Goal: Task Accomplishment & Management: Manage account settings

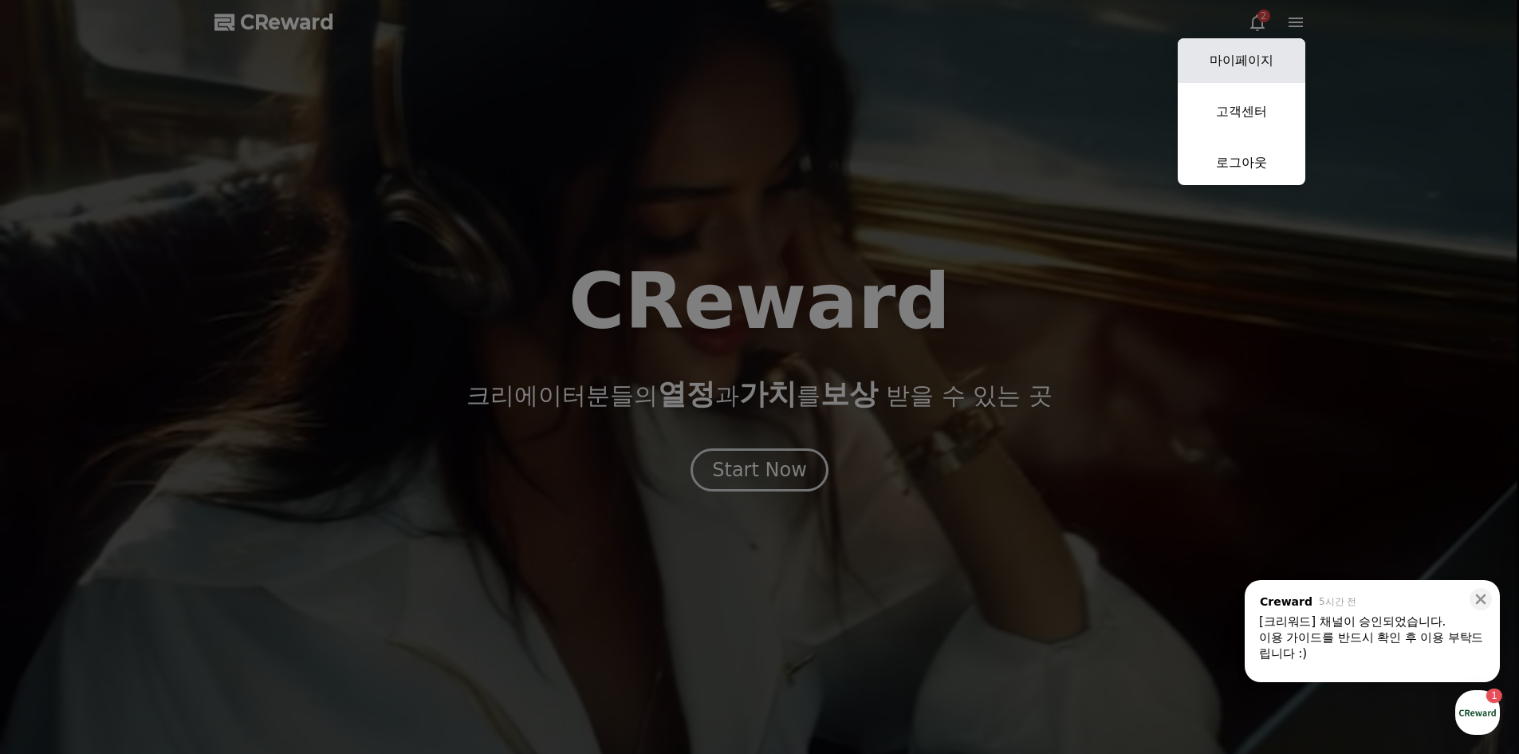
click at [1240, 55] on link "마이페이지" at bounding box center [1242, 60] width 128 height 45
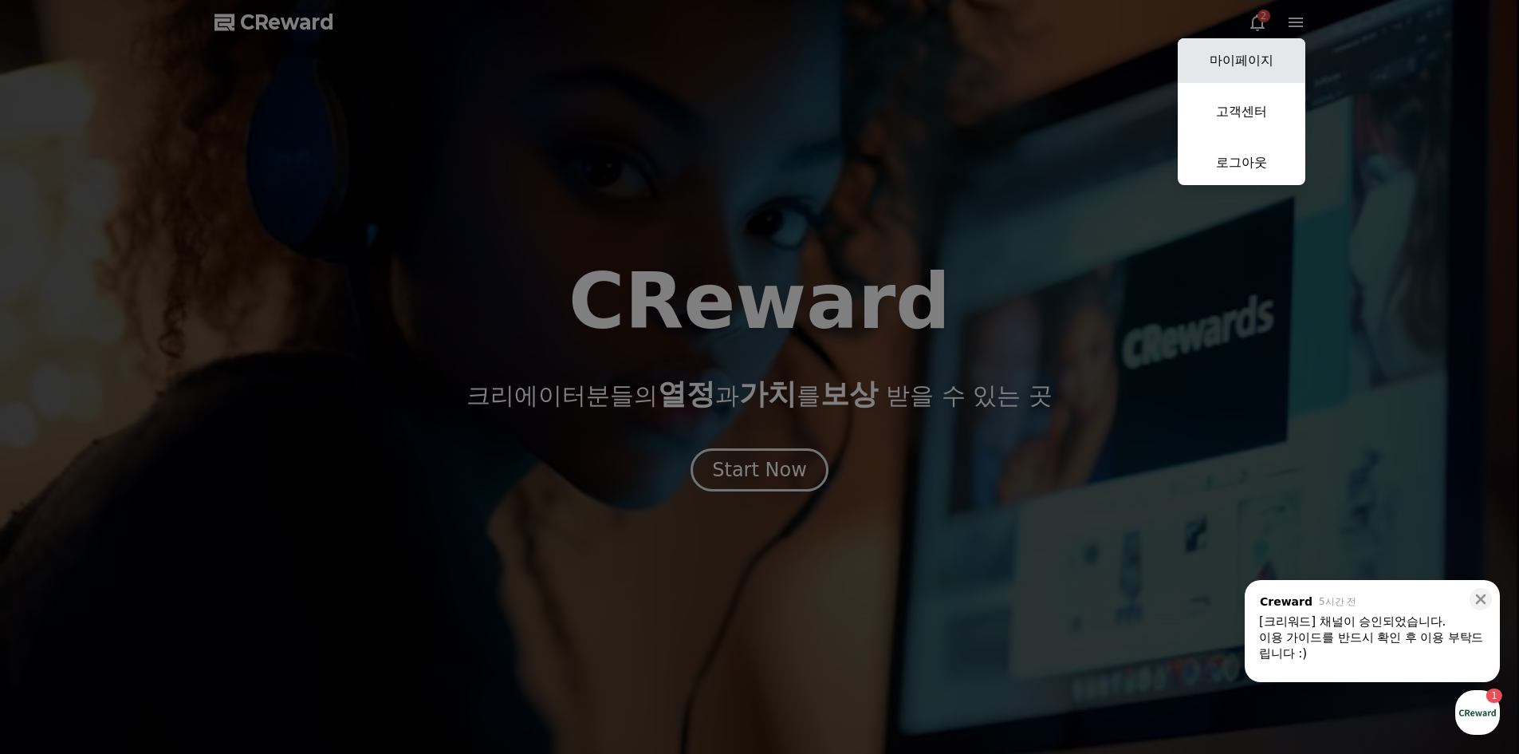
select select "**********"
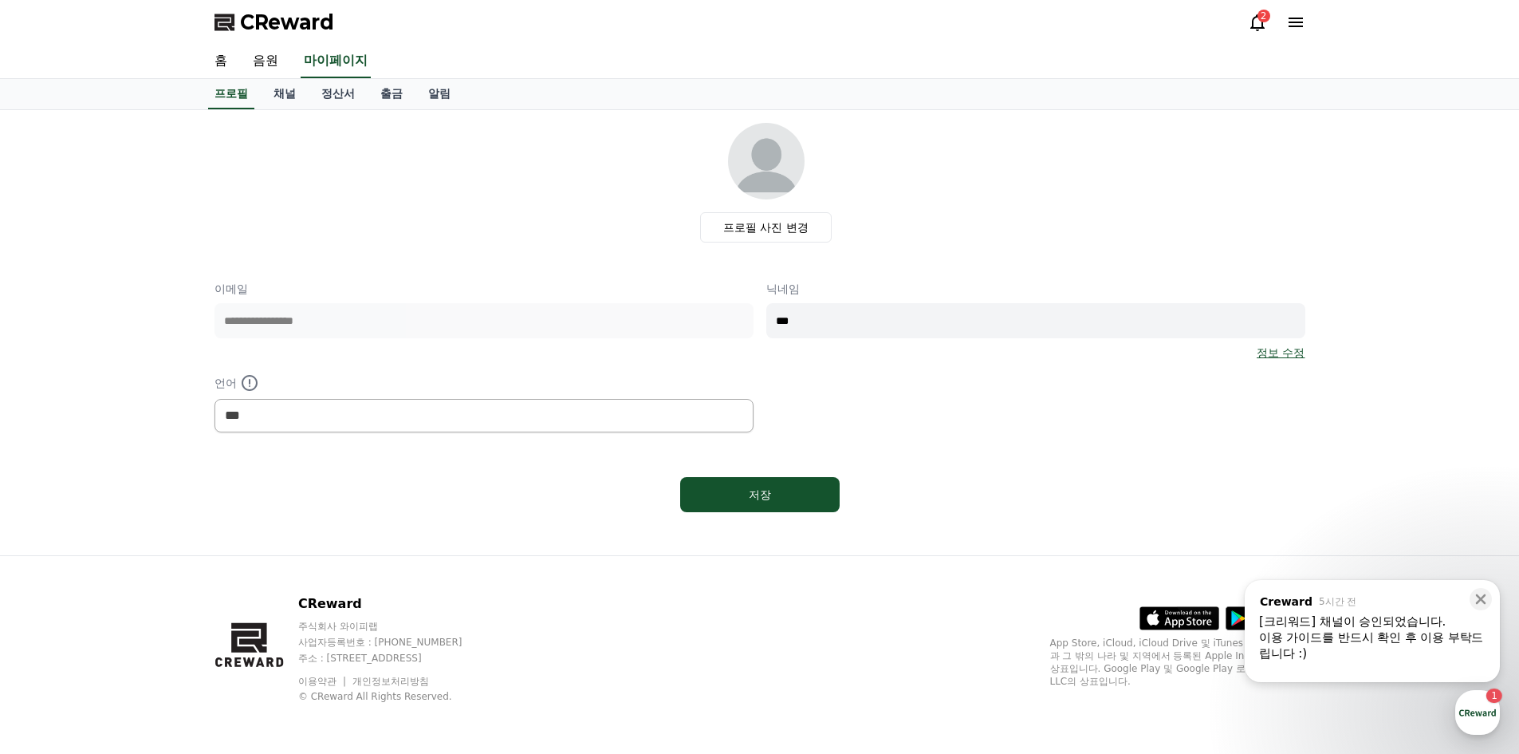
click at [1255, 28] on icon at bounding box center [1258, 22] width 14 height 17
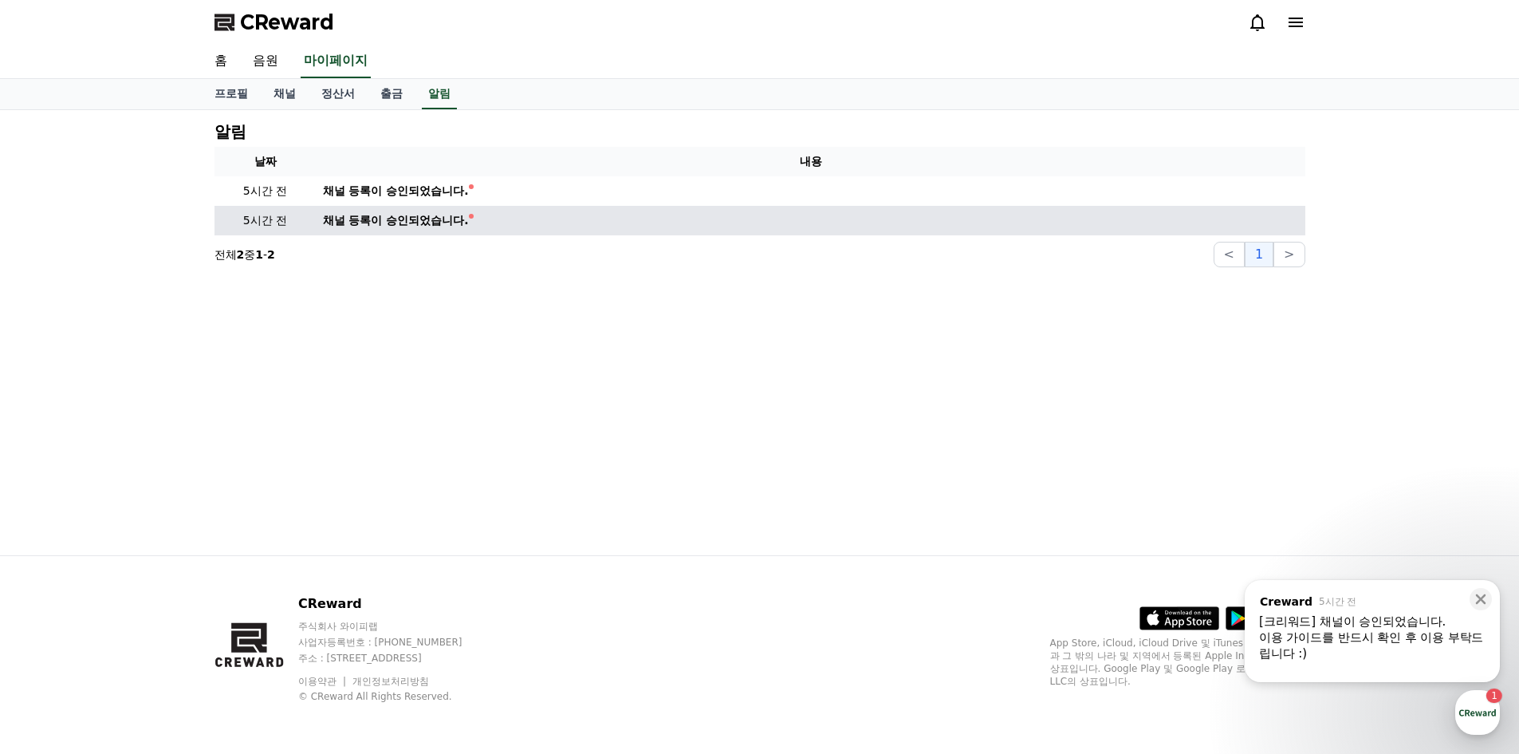
click at [369, 222] on div "채널 등록이 승인되었습니다." at bounding box center [396, 220] width 146 height 17
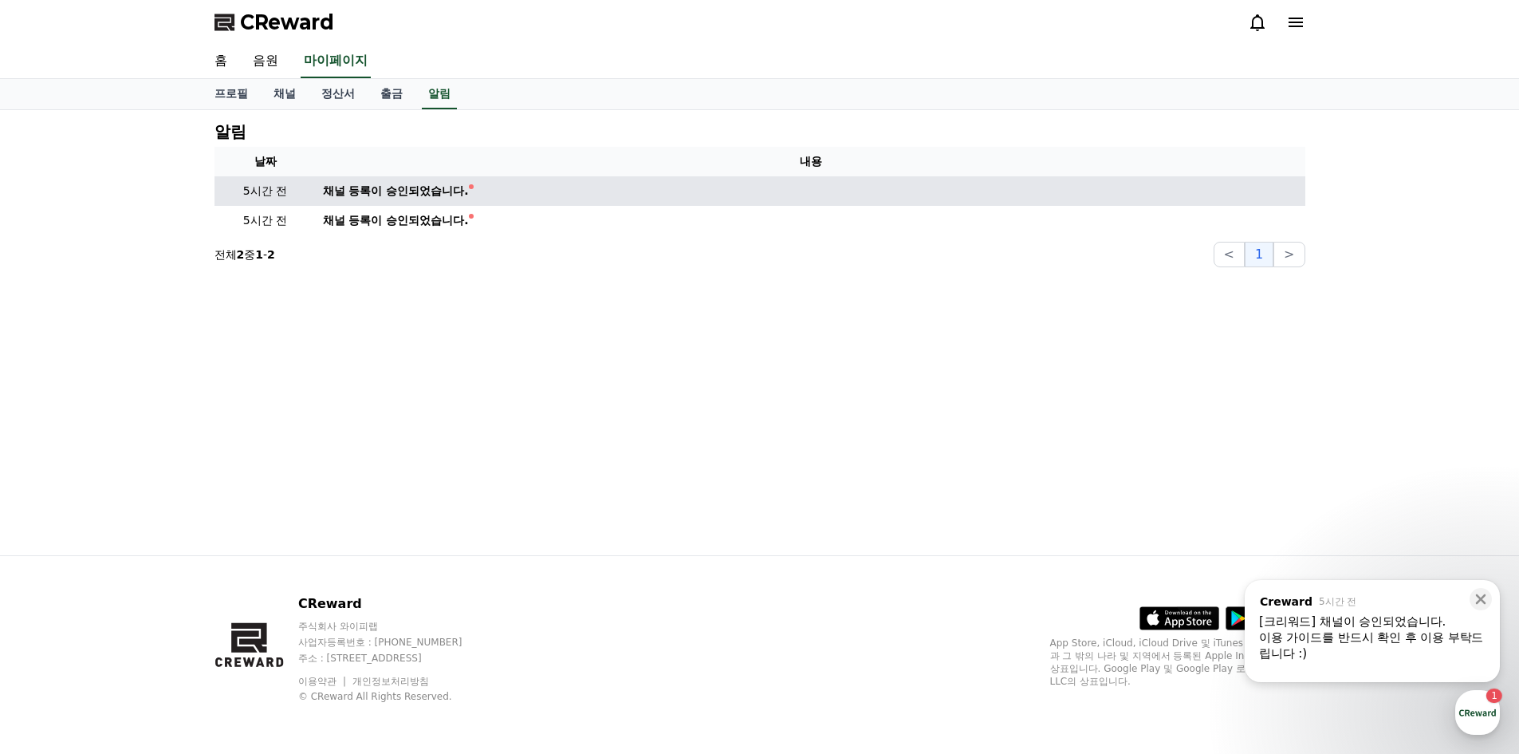
click at [402, 191] on div "채널 등록이 승인되었습니다." at bounding box center [396, 191] width 146 height 17
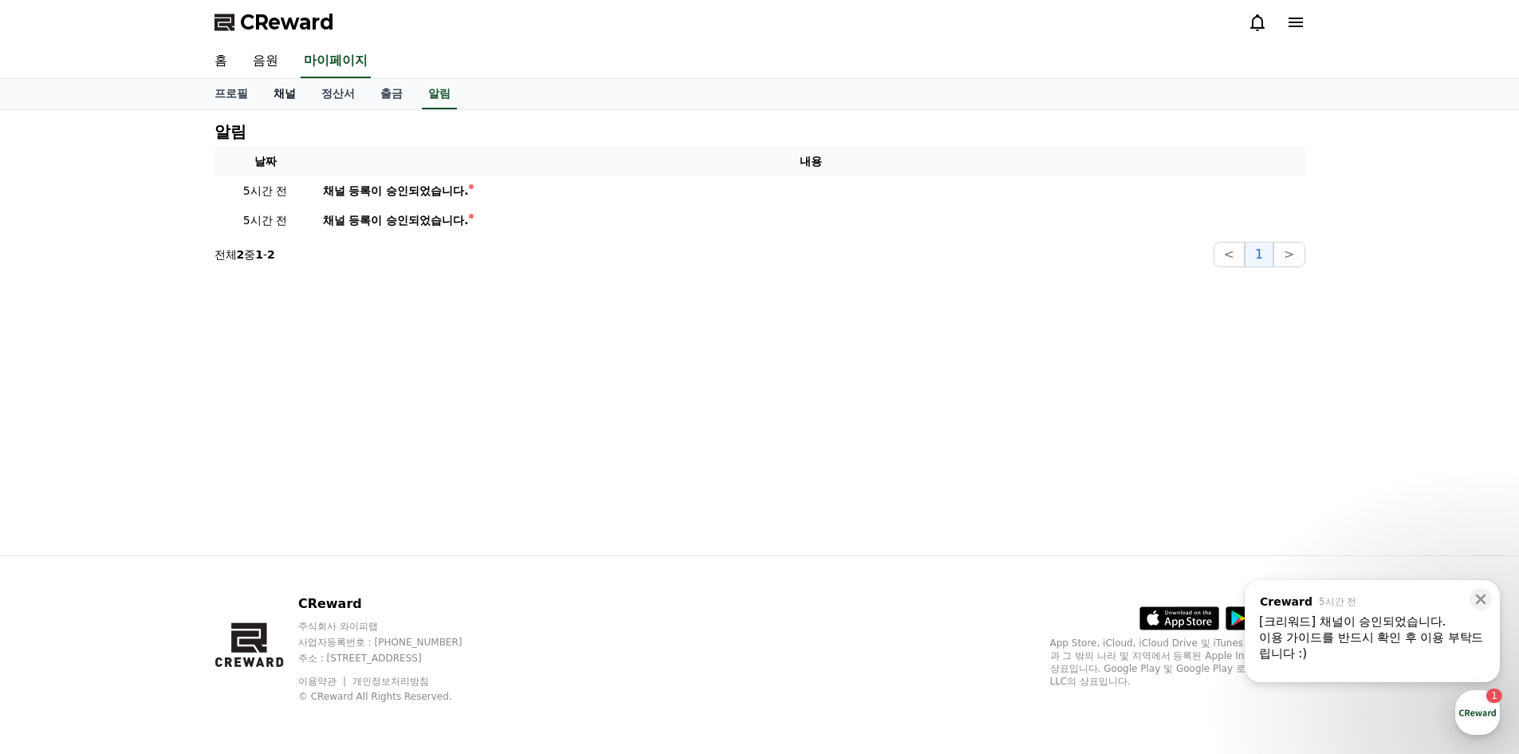
click at [276, 97] on link "채널" at bounding box center [285, 94] width 48 height 30
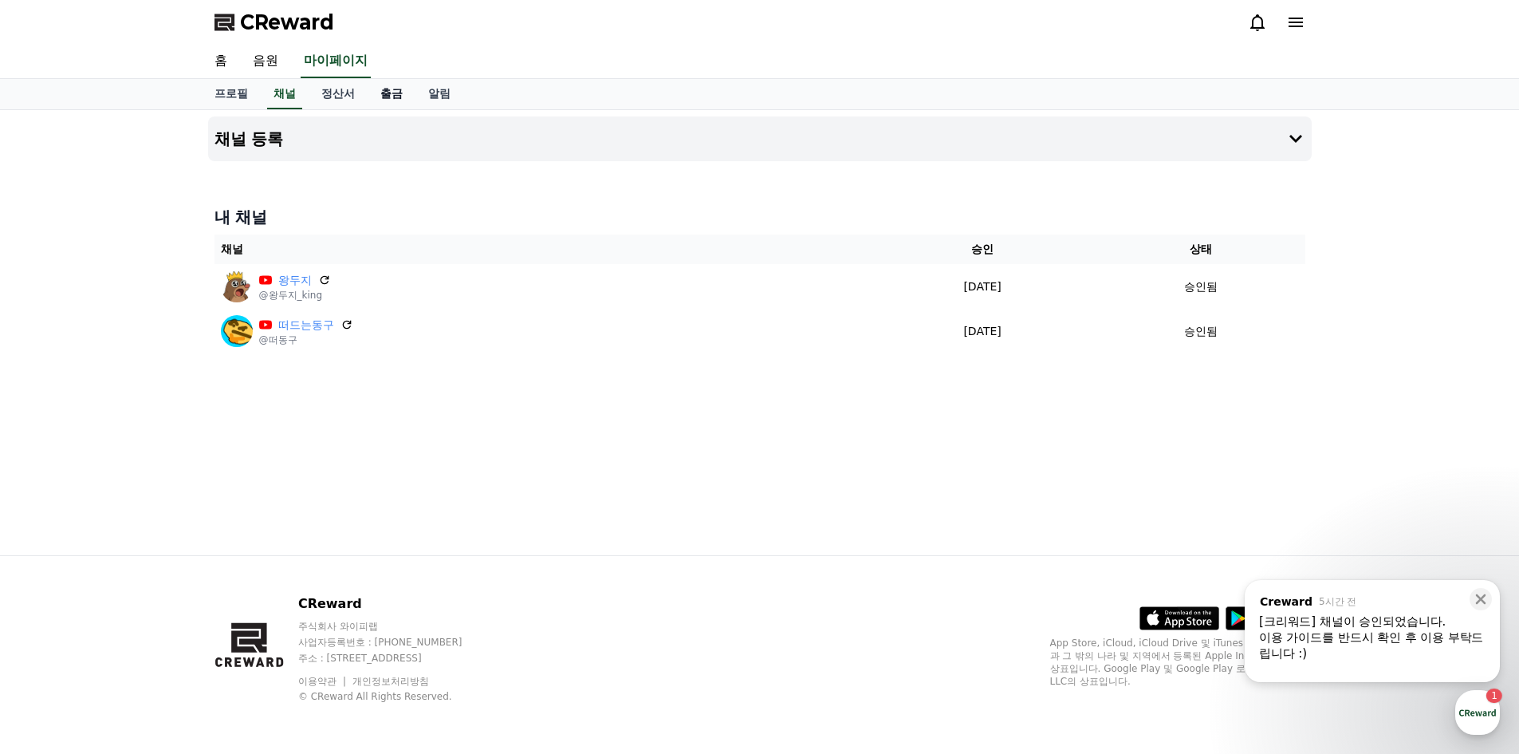
click at [380, 96] on link "출금" at bounding box center [392, 94] width 48 height 30
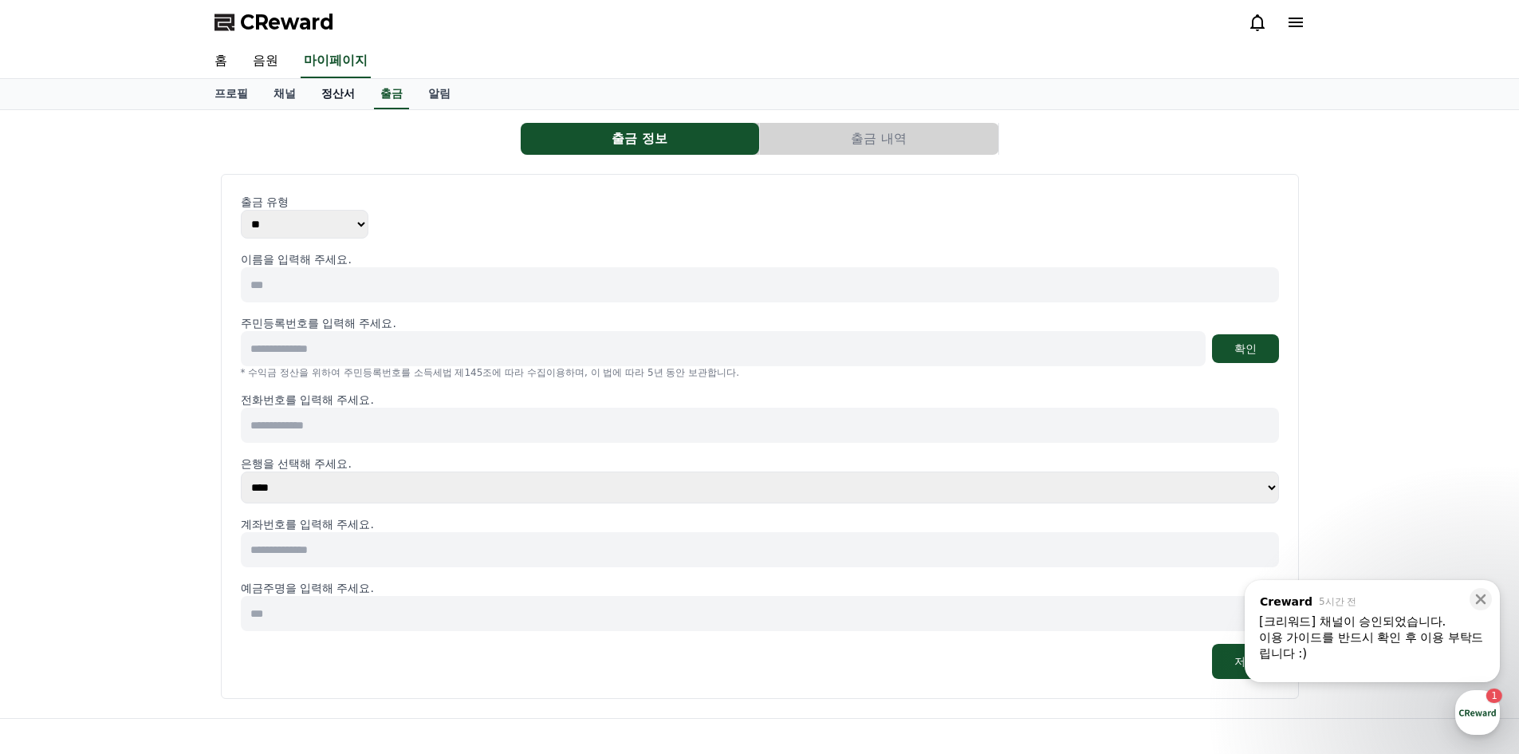
click at [325, 93] on link "정산서" at bounding box center [338, 94] width 59 height 30
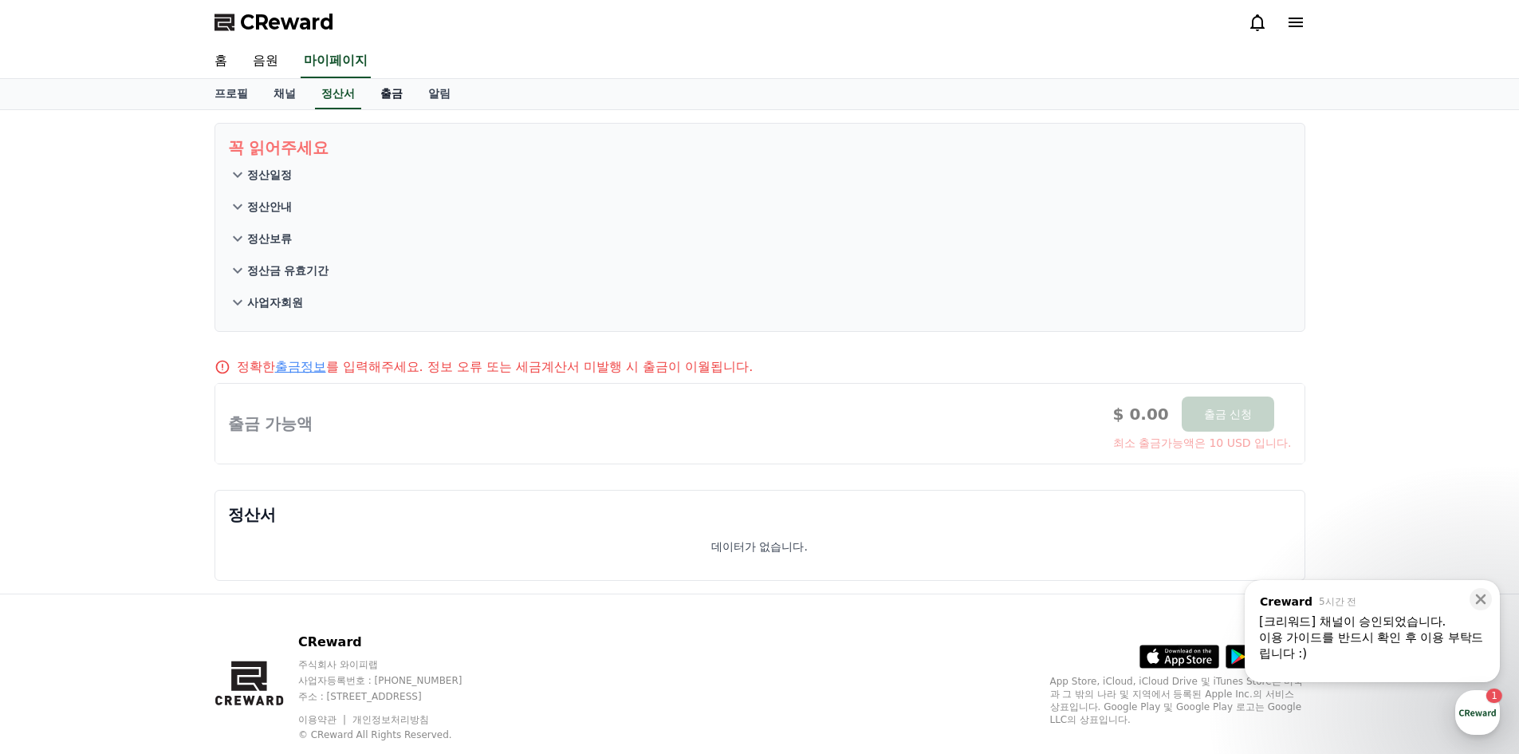
click at [384, 92] on link "출금" at bounding box center [392, 94] width 48 height 30
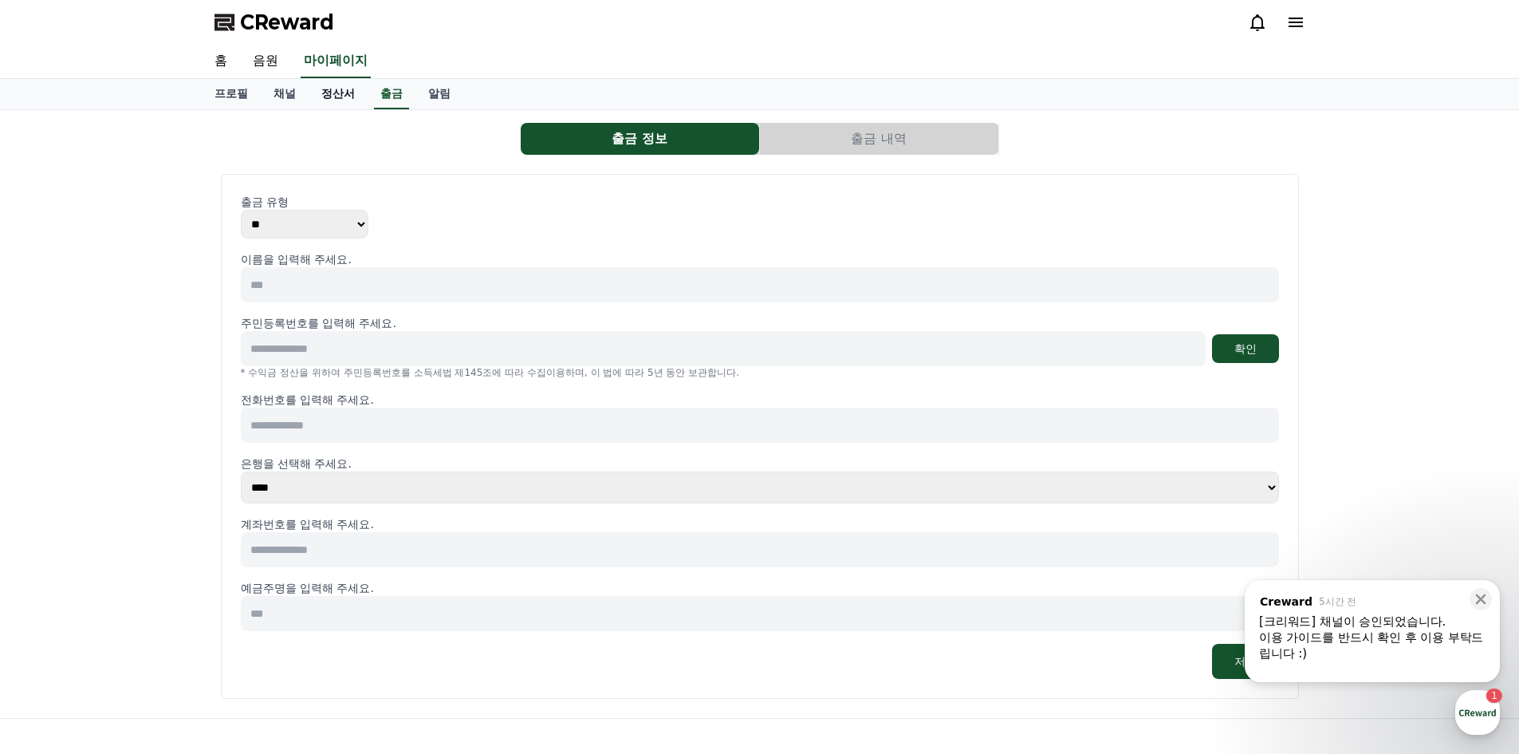
click at [351, 97] on link "정산서" at bounding box center [338, 94] width 59 height 30
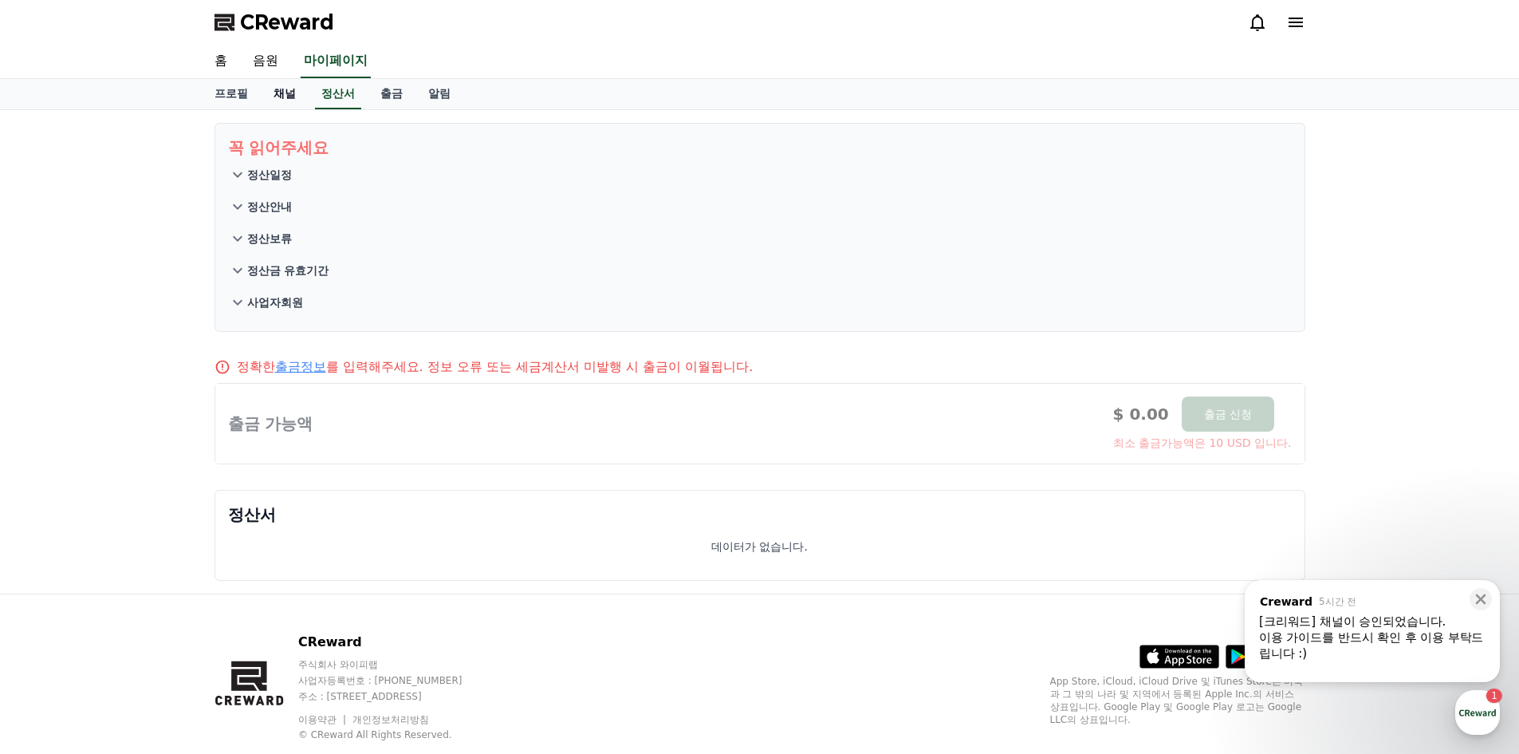
click at [287, 91] on link "채널" at bounding box center [285, 94] width 48 height 30
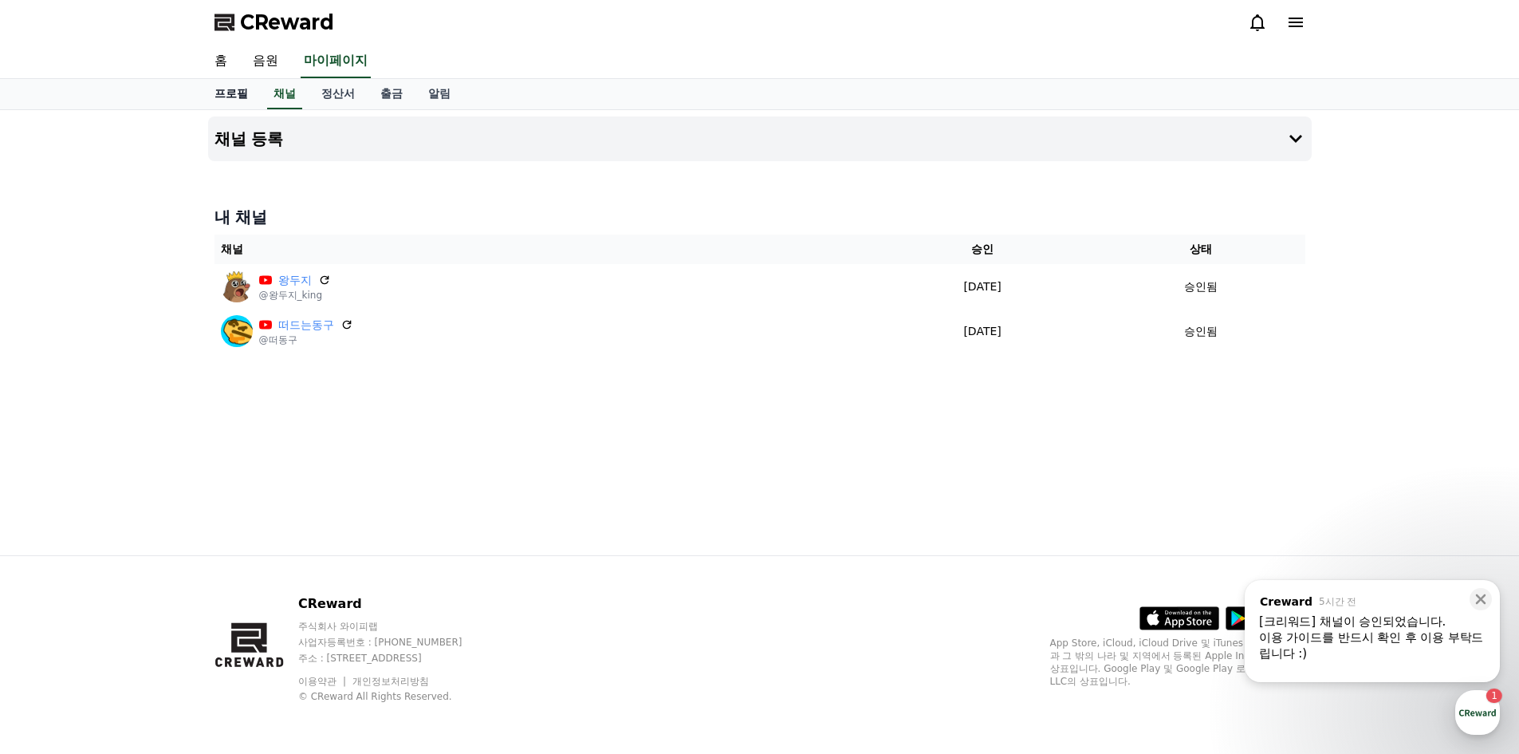
click at [240, 107] on link "프로필" at bounding box center [231, 94] width 59 height 30
select select "**********"
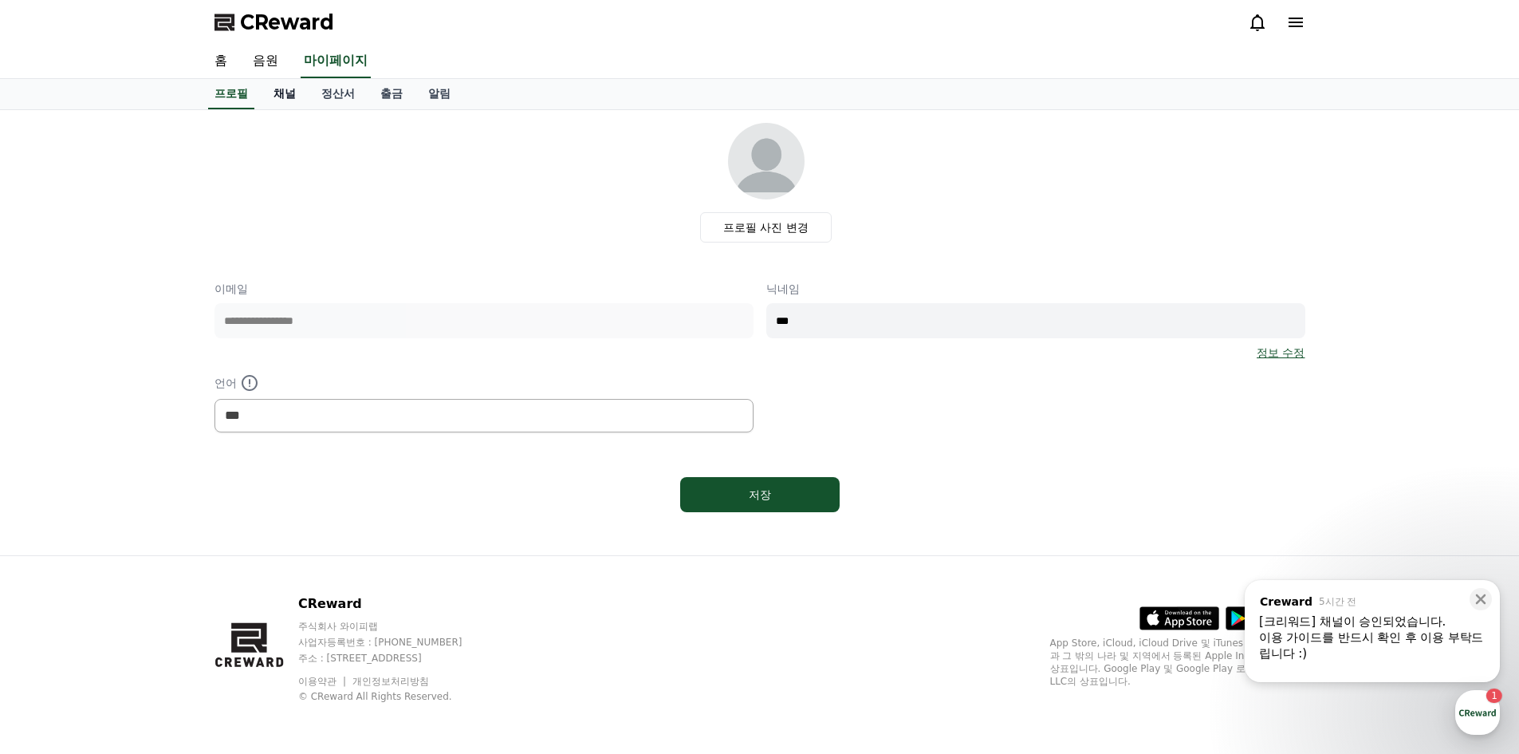
click at [305, 100] on link "채널" at bounding box center [285, 94] width 48 height 30
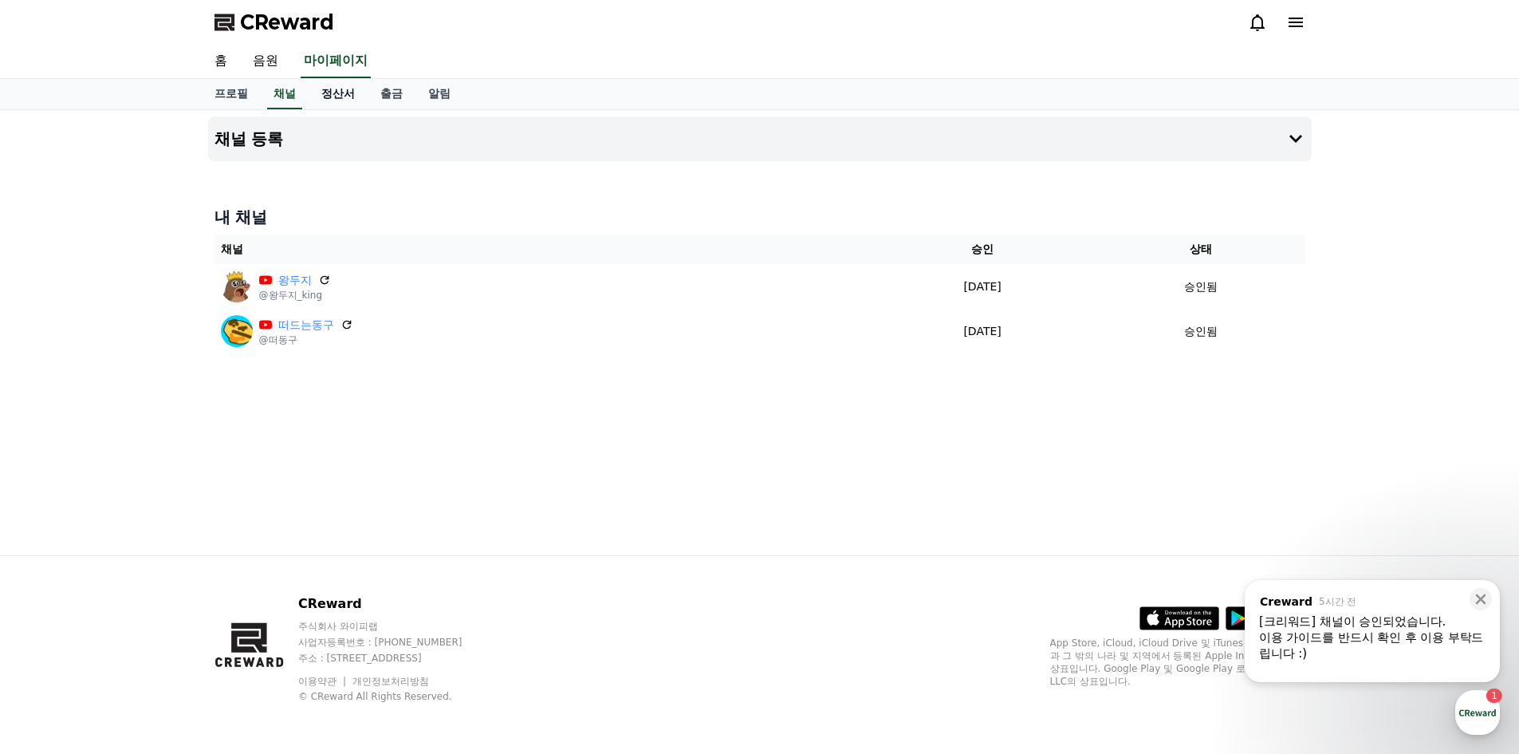
click at [334, 93] on link "정산서" at bounding box center [338, 94] width 59 height 30
